Goal: Information Seeking & Learning: Learn about a topic

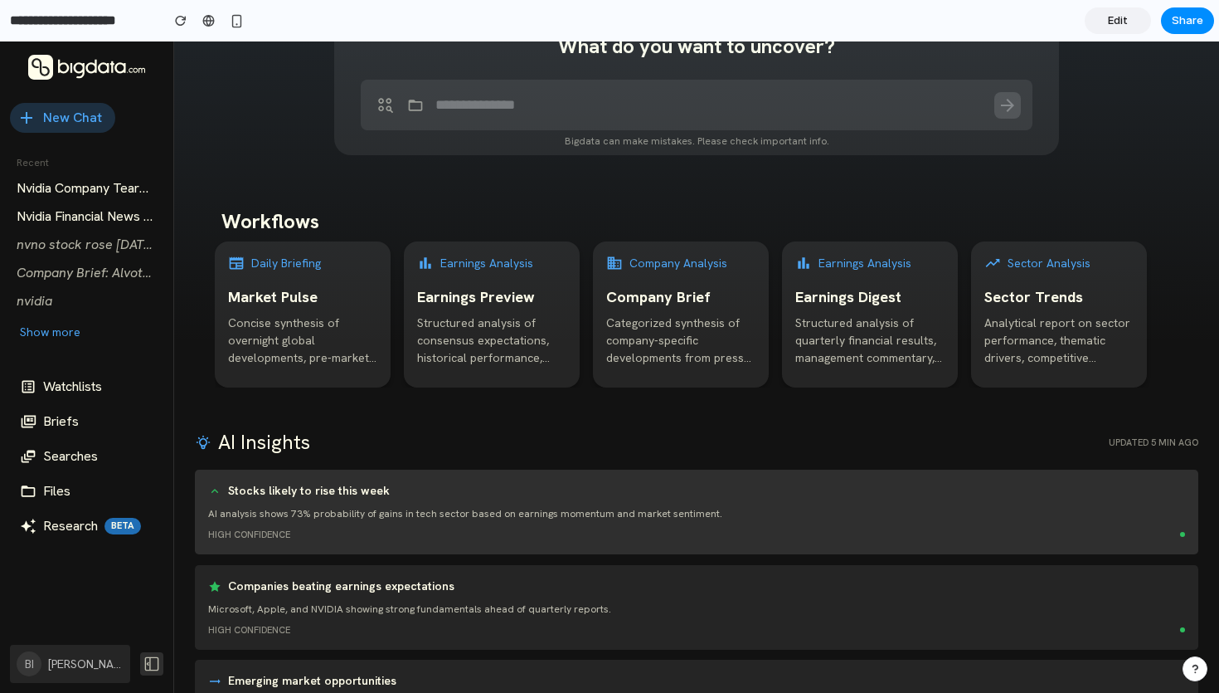
scroll to position [105, 0]
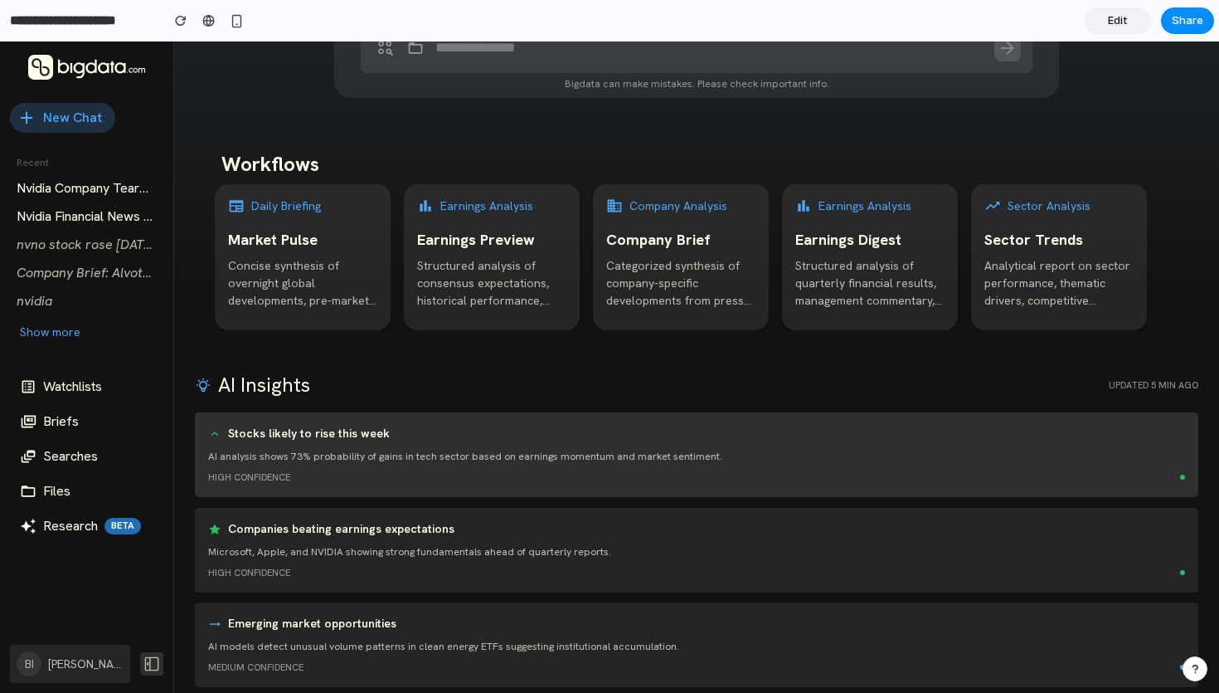
click at [228, 431] on h6 "Stocks likely to rise this week" at bounding box center [309, 434] width 162 height 17
click at [214, 430] on icon at bounding box center [214, 433] width 13 height 13
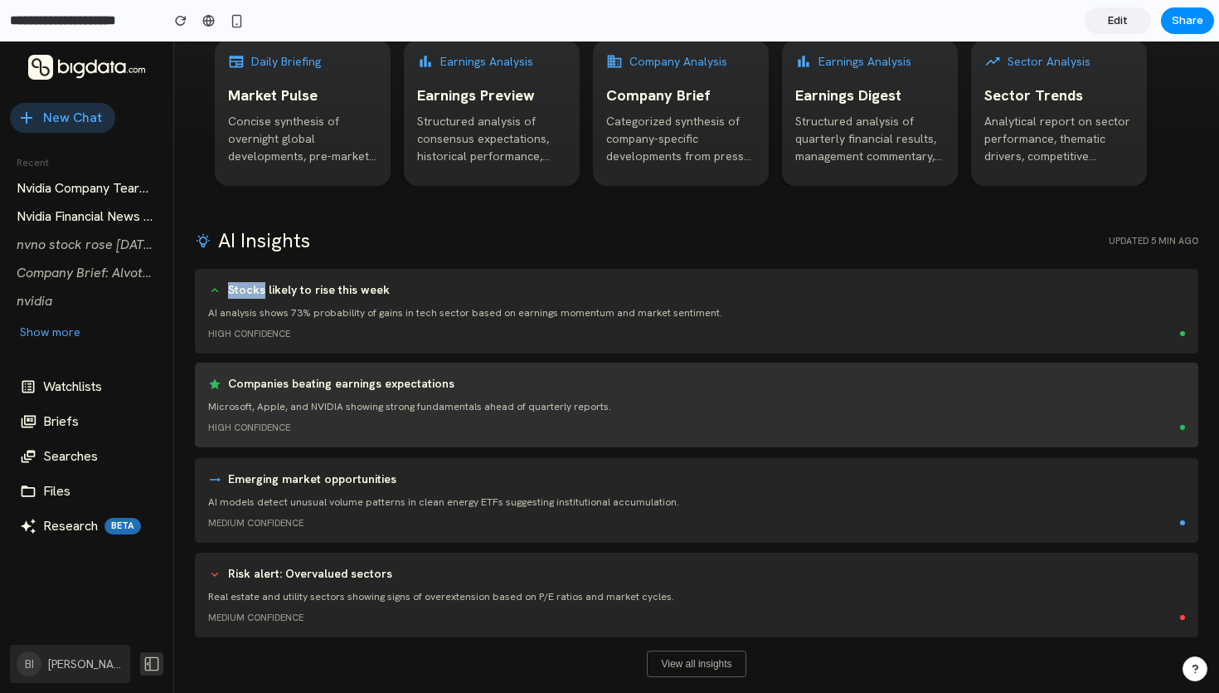
scroll to position [0, 0]
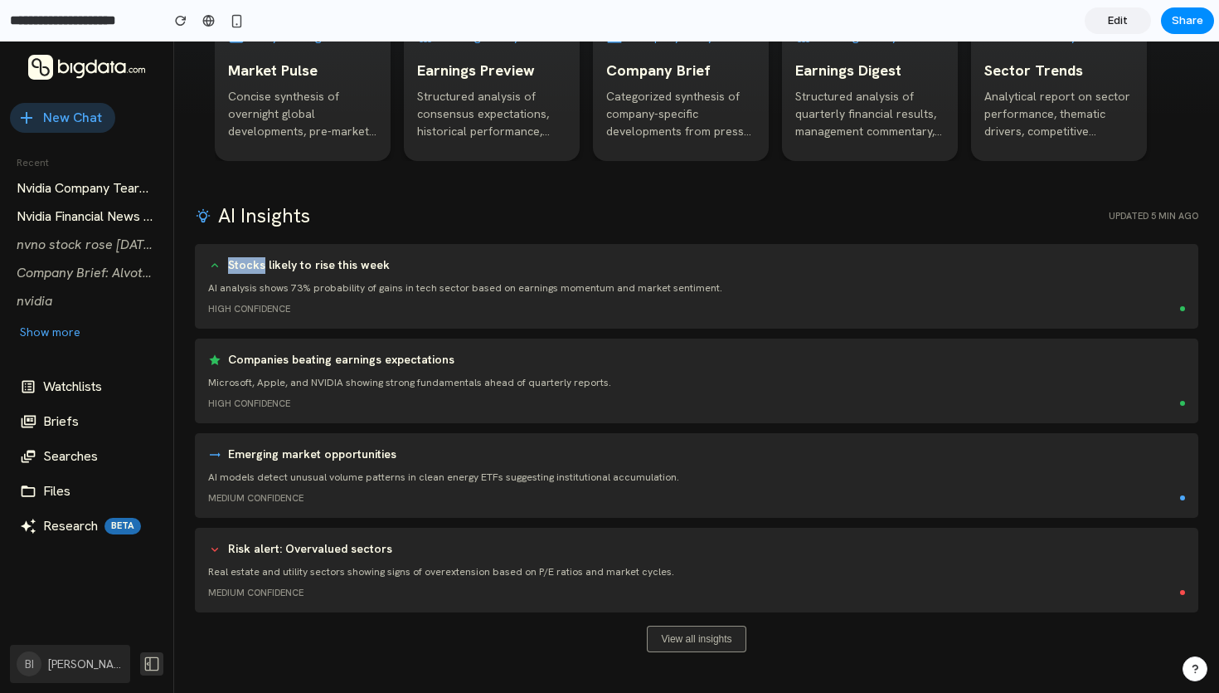
click at [680, 630] on button "View all insights" at bounding box center [696, 638] width 99 height 27
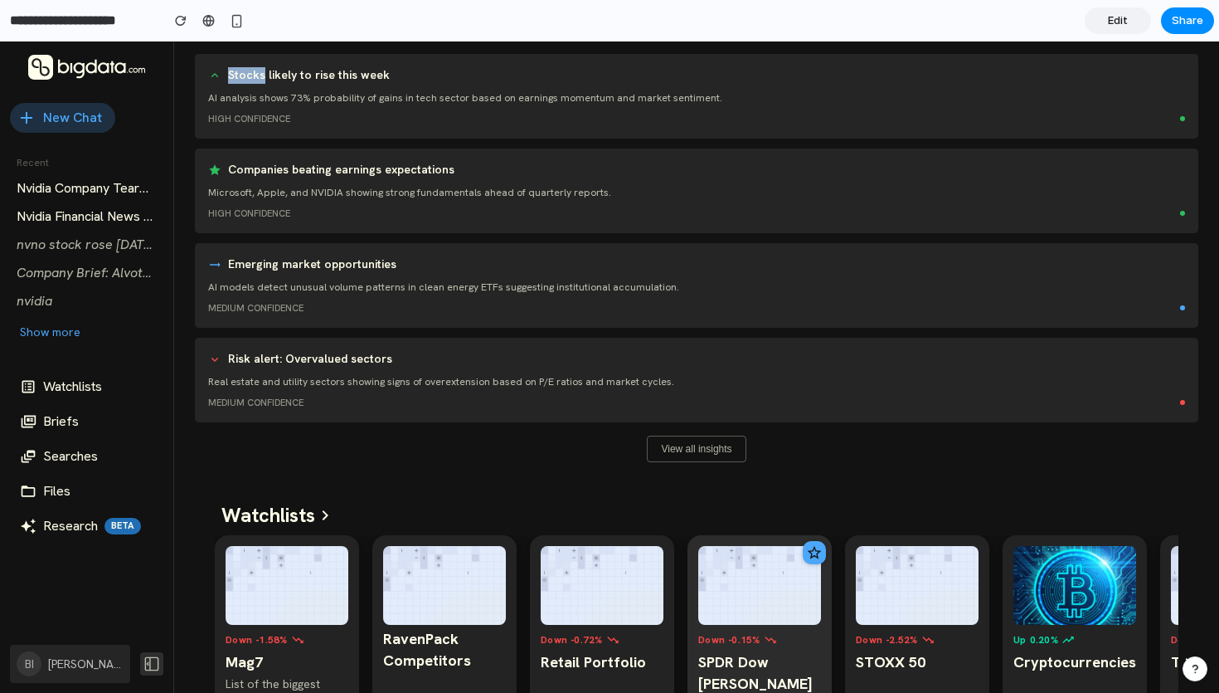
scroll to position [578, 0]
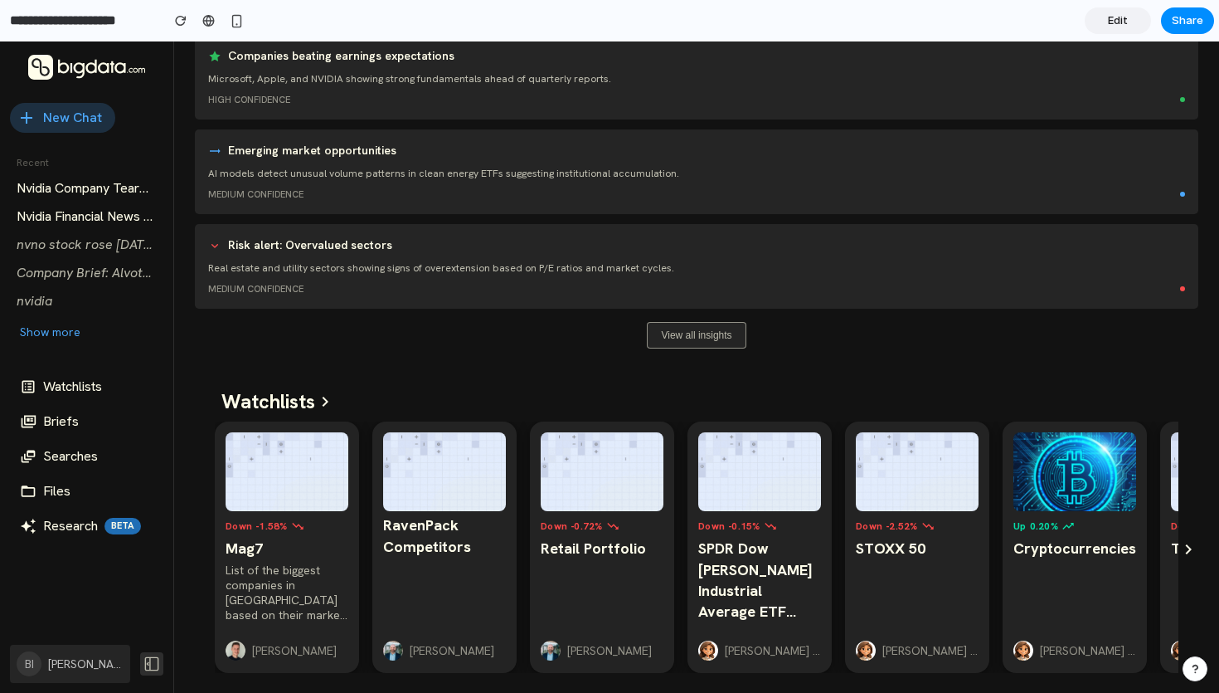
click at [688, 330] on button "View all insights" at bounding box center [696, 335] width 99 height 27
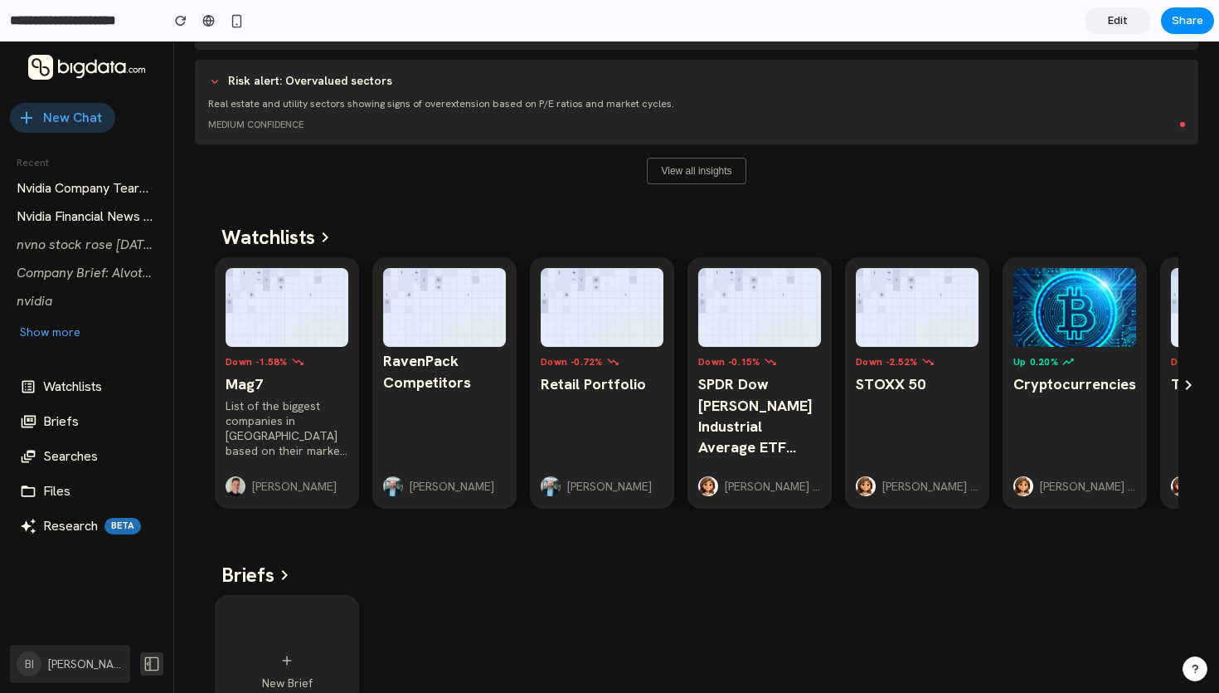
scroll to position [182, 0]
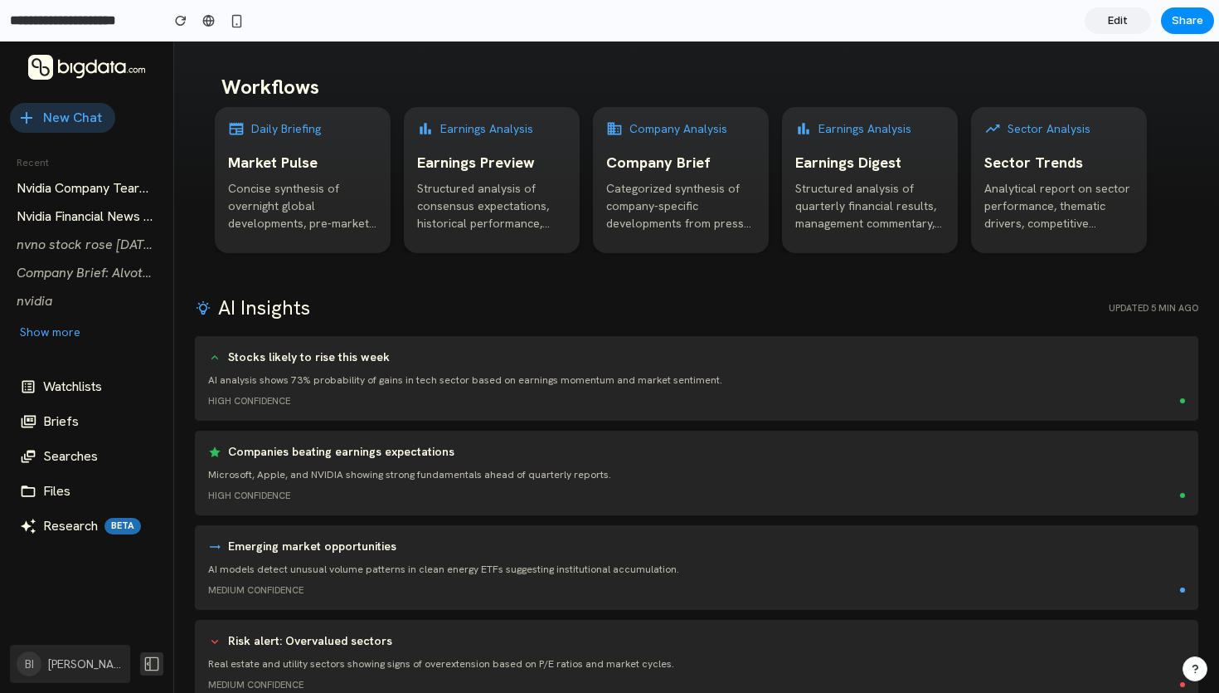
click at [509, 295] on div "AI Insights Updated 5 min ago" at bounding box center [697, 308] width 1004 height 30
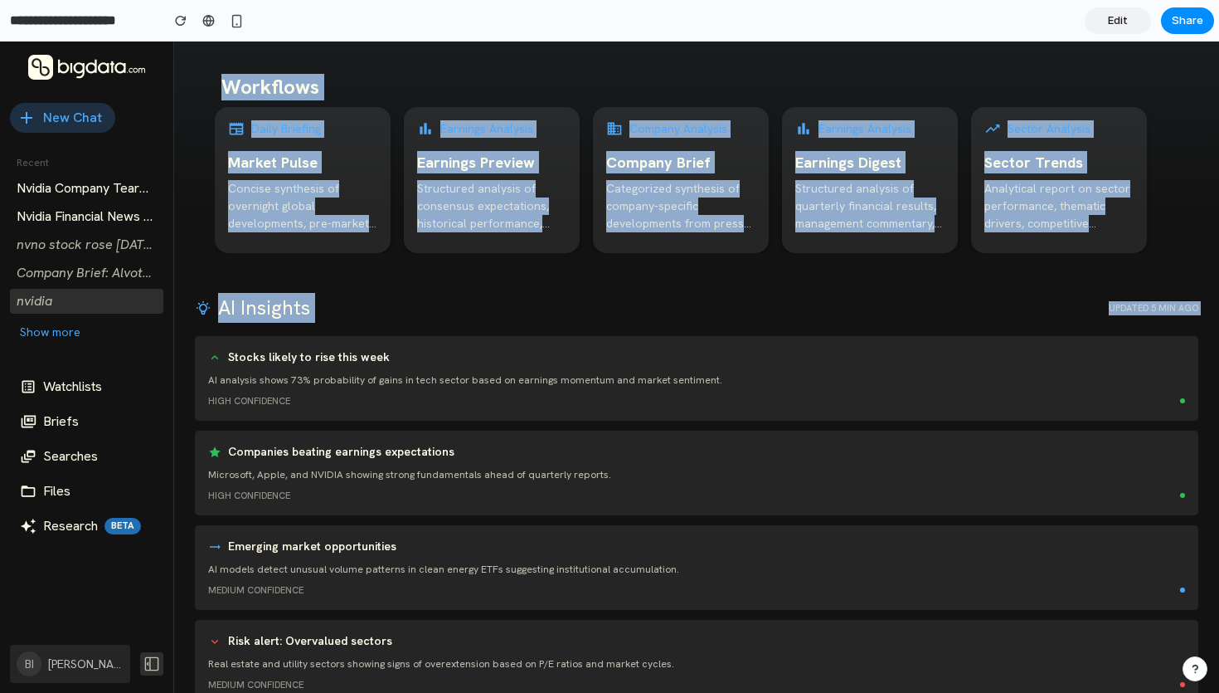
drag, startPoint x: 333, startPoint y: 323, endPoint x: 163, endPoint y: 294, distance: 173.2
click at [163, 294] on div ".cls-1 { fill: #fffdeb; } .cls-1, .cls-2 { stroke-width: 0px; } .cls-2 { fill: …" at bounding box center [609, 617] width 1219 height 1517
click at [222, 299] on h5 "AI Insights" at bounding box center [252, 308] width 115 height 30
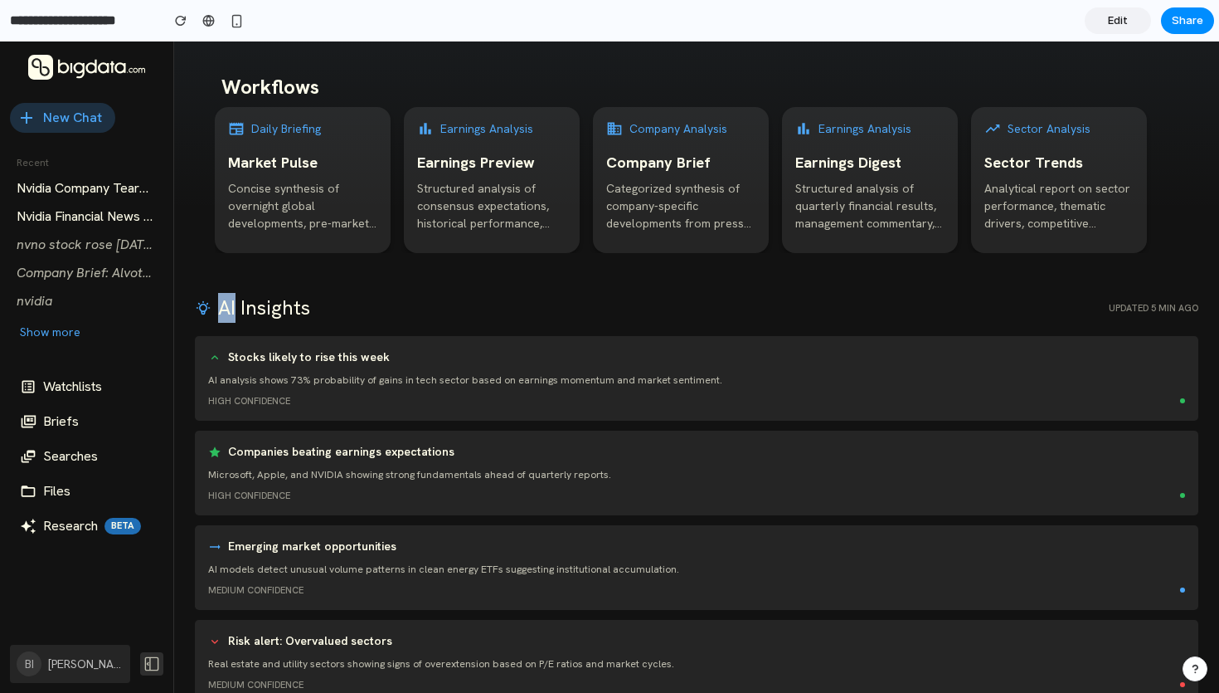
click at [222, 299] on h5 "AI Insights" at bounding box center [252, 308] width 115 height 30
click at [297, 298] on h5 "AI Insights" at bounding box center [252, 308] width 115 height 30
